Goal: Transaction & Acquisition: Purchase product/service

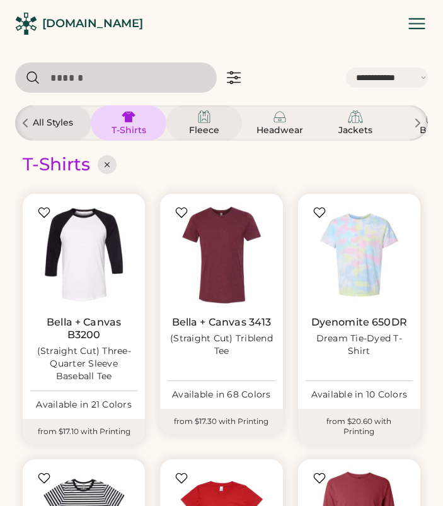
select select "*****"
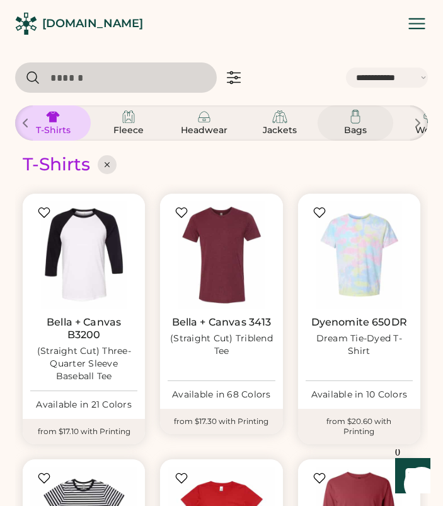
click at [357, 118] on img at bounding box center [355, 116] width 15 height 15
select select "*"
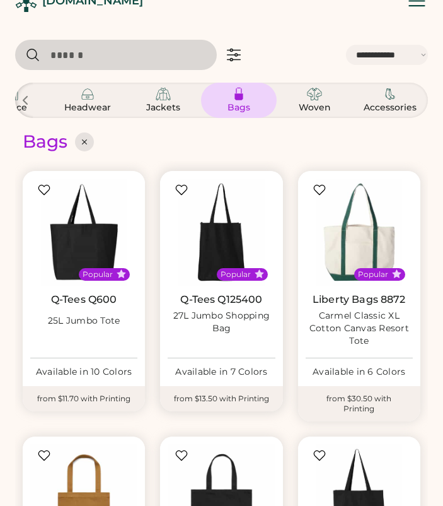
scroll to position [23, 0]
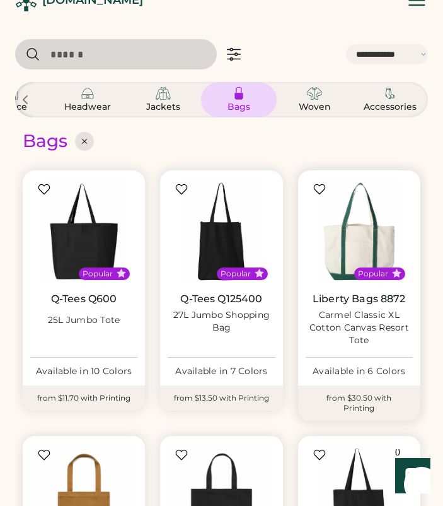
click at [338, 299] on link "Liberty Bags 8872" at bounding box center [359, 298] width 93 height 13
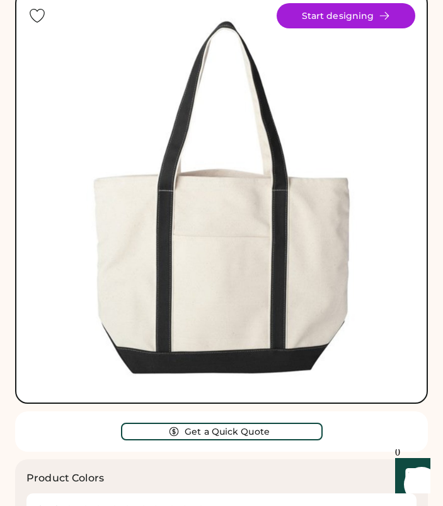
scroll to position [171, 0]
